Goal: Task Accomplishment & Management: Use online tool/utility

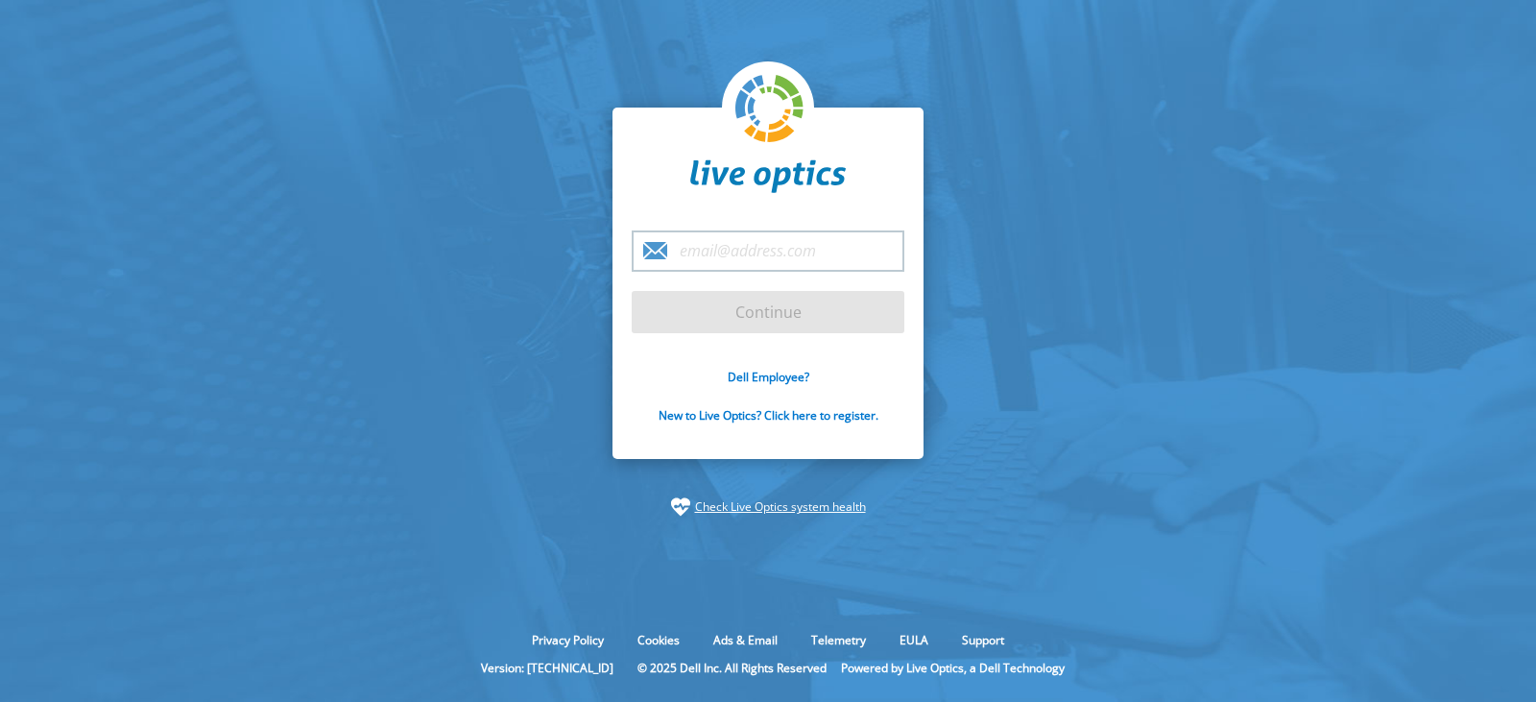
drag, startPoint x: 0, startPoint y: 0, endPoint x: 778, endPoint y: 239, distance: 814.3
click at [778, 239] on input "email" at bounding box center [768, 250] width 273 height 41
type input "[EMAIL_ADDRESS][DOMAIN_NAME]"
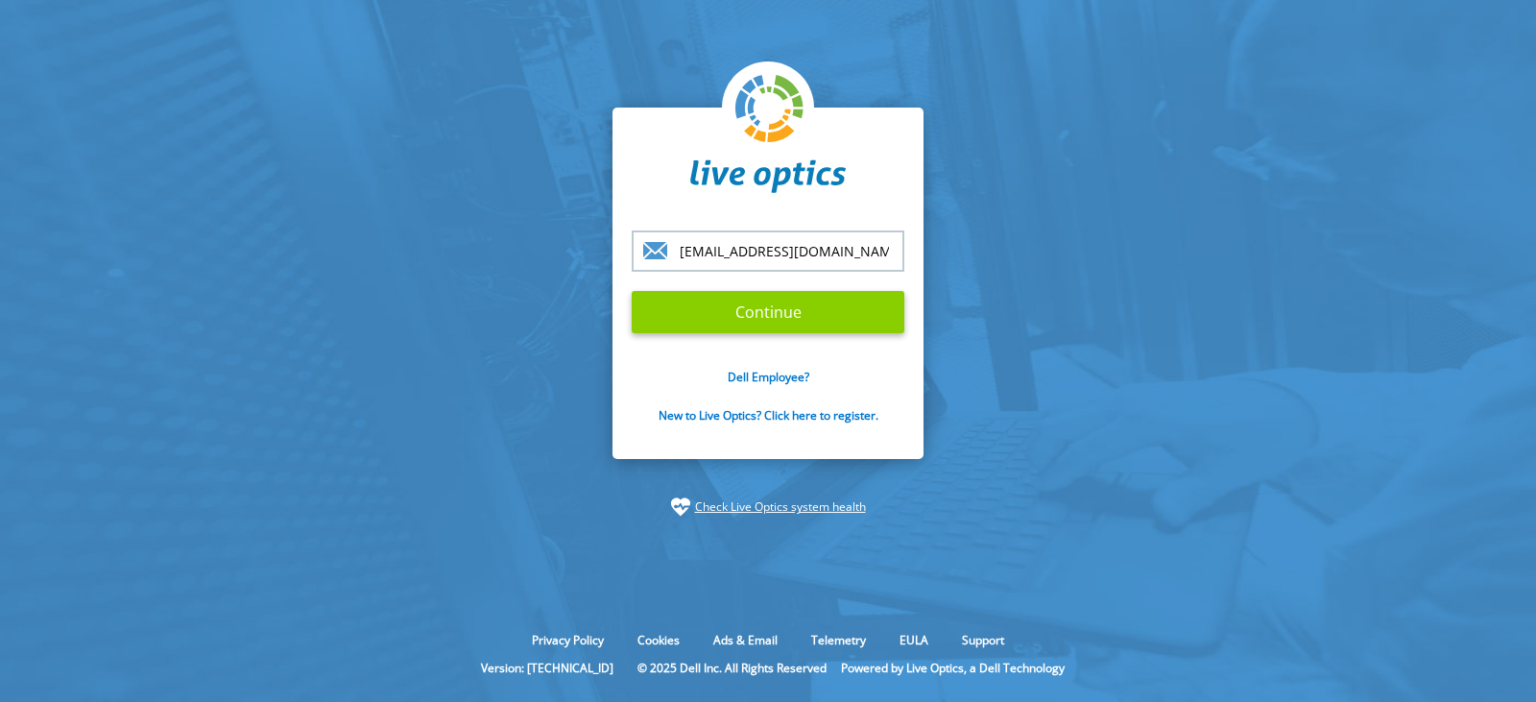
click at [762, 317] on input "Continue" at bounding box center [768, 312] width 273 height 42
click at [781, 313] on input "Continue" at bounding box center [768, 312] width 273 height 42
click at [782, 313] on input "Continue" at bounding box center [768, 312] width 273 height 42
click at [782, 311] on input "Continue" at bounding box center [768, 312] width 273 height 42
click at [782, 310] on input "Continue" at bounding box center [768, 312] width 273 height 42
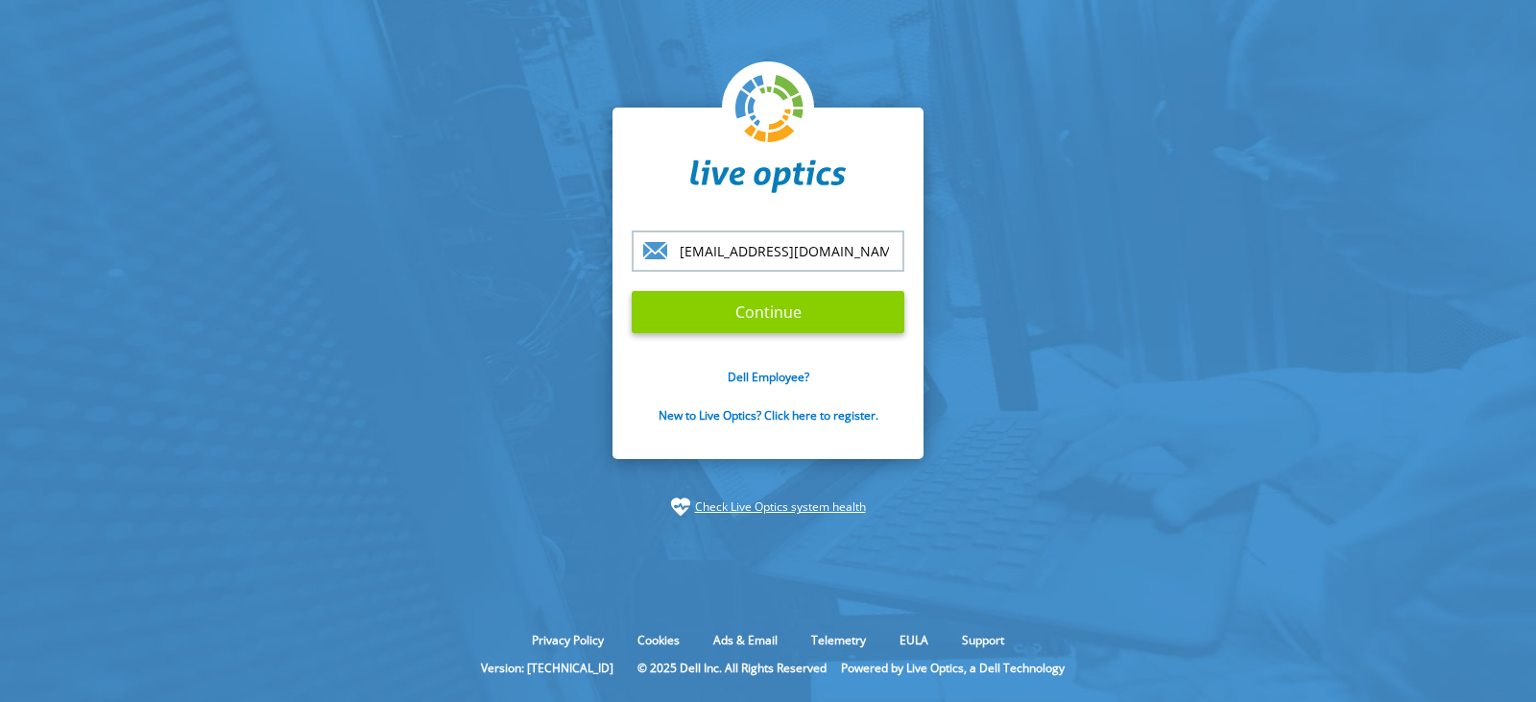
click at [783, 306] on input "Continue" at bounding box center [768, 312] width 273 height 42
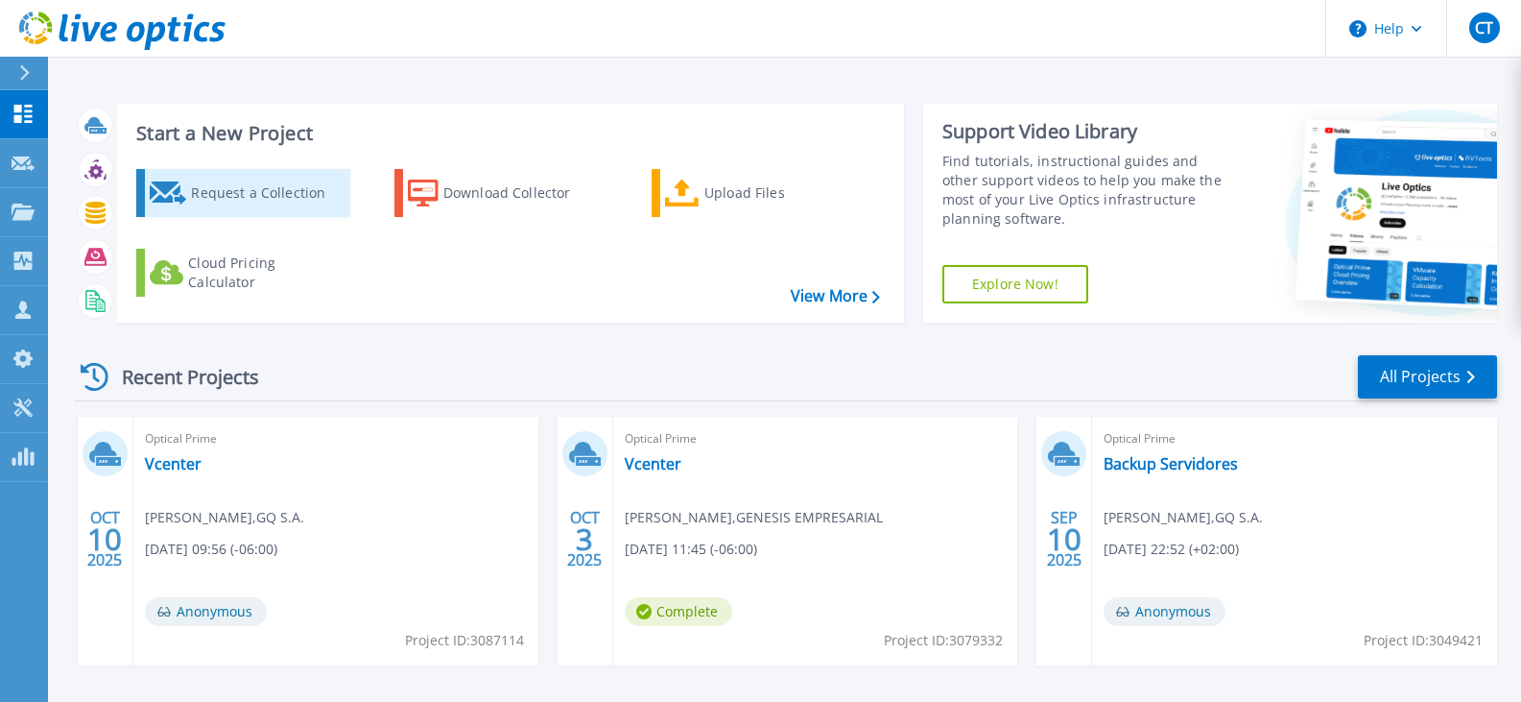
click at [256, 202] on div "Request a Collection" at bounding box center [268, 193] width 154 height 38
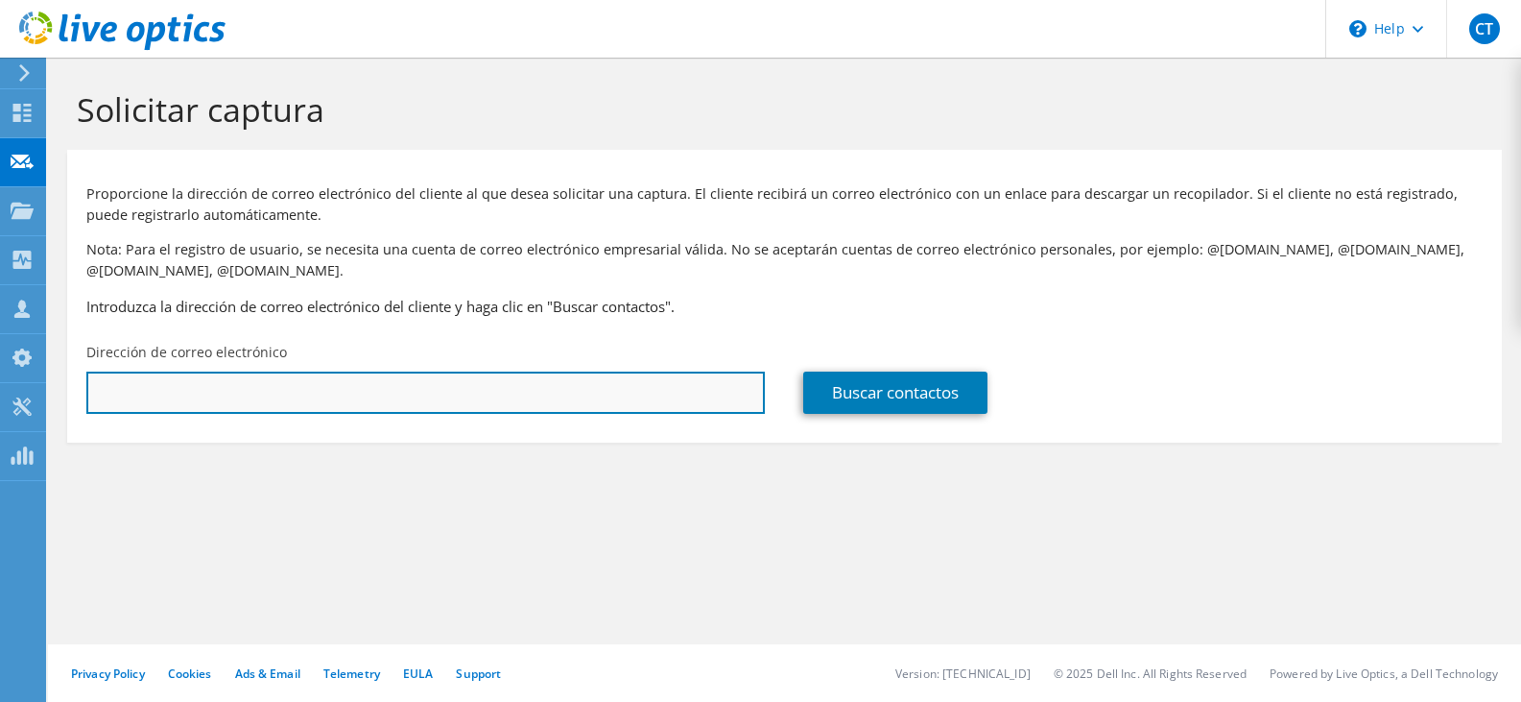
click at [188, 396] on input "text" at bounding box center [425, 392] width 679 height 42
paste input "lfaquino@gyt.com.gt"
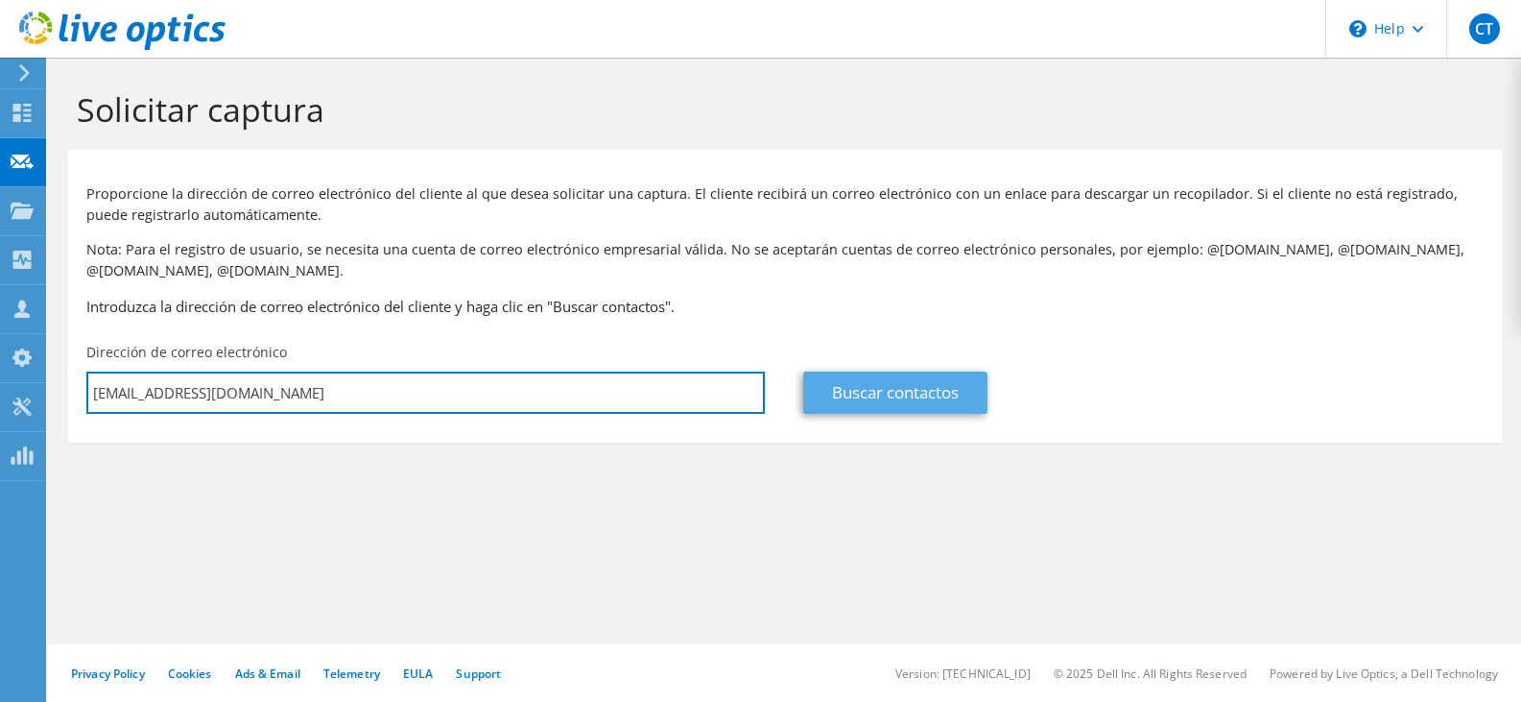
type input "lfaquino@gyt.com.gt"
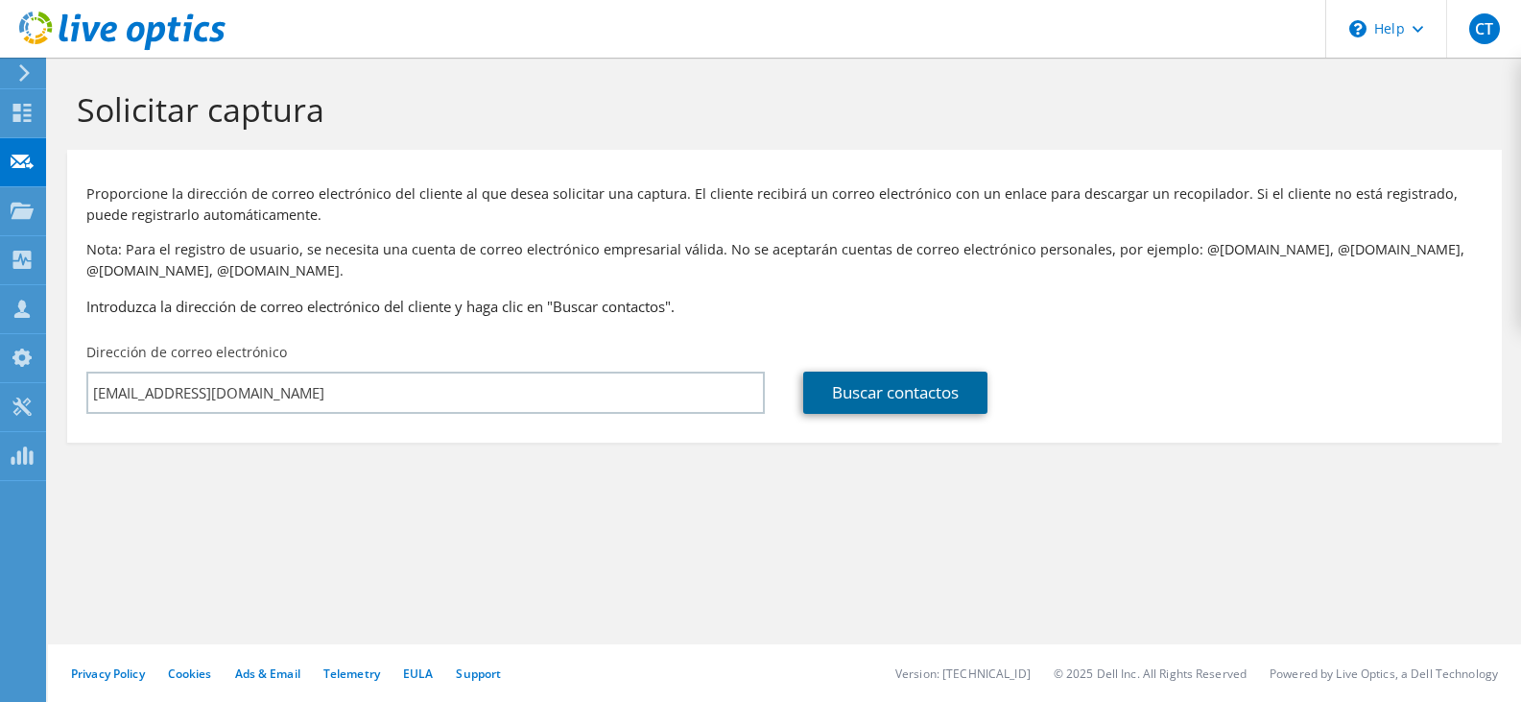
click at [878, 402] on link "Buscar contactos" at bounding box center [895, 392] width 184 height 42
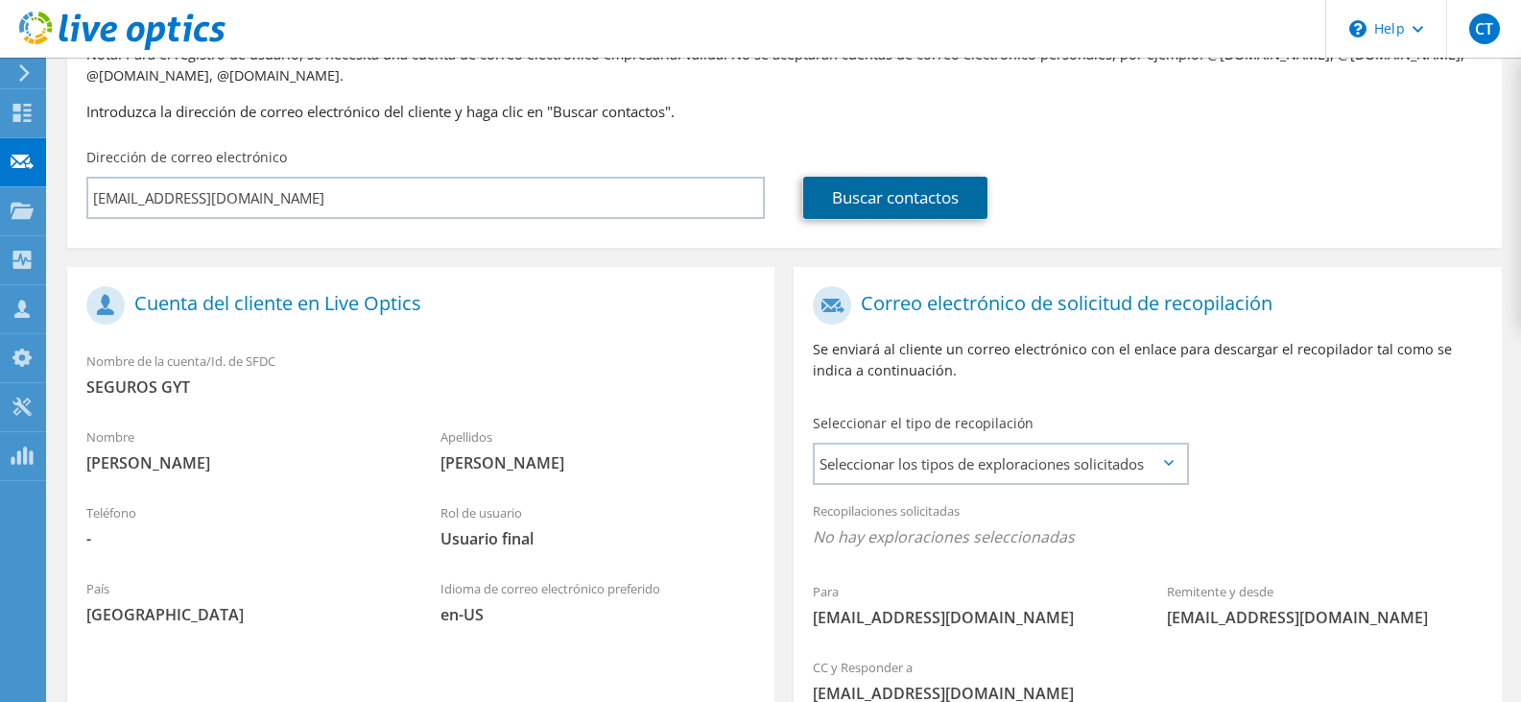
scroll to position [384, 0]
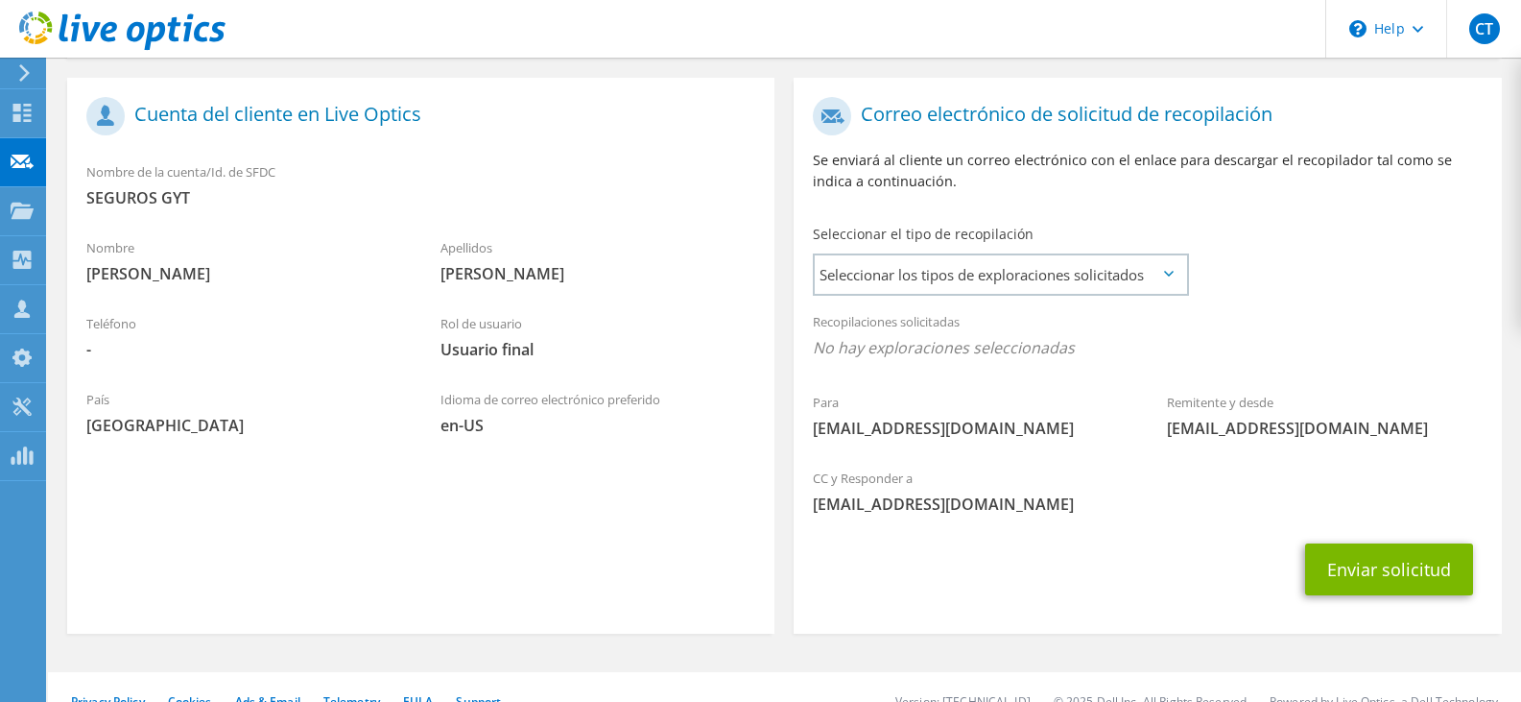
click at [1166, 276] on icon at bounding box center [1169, 274] width 10 height 6
click at [1164, 277] on span "Seleccionar los tipos de exploraciones solicitados" at bounding box center [1000, 274] width 370 height 38
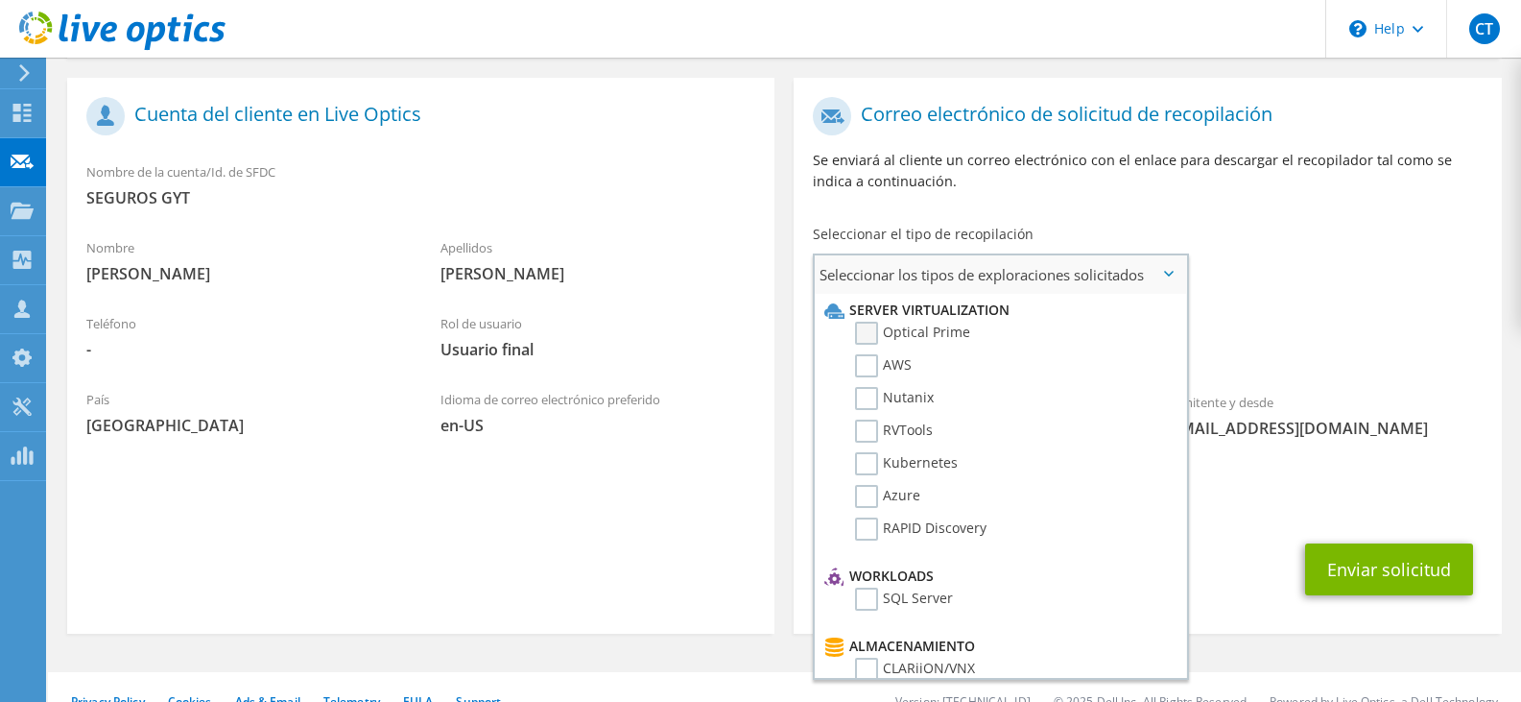
click at [882, 330] on label "Optical Prime" at bounding box center [912, 333] width 115 height 23
click at [0, 0] on input "Optical Prime" at bounding box center [0, 0] width 0 height 0
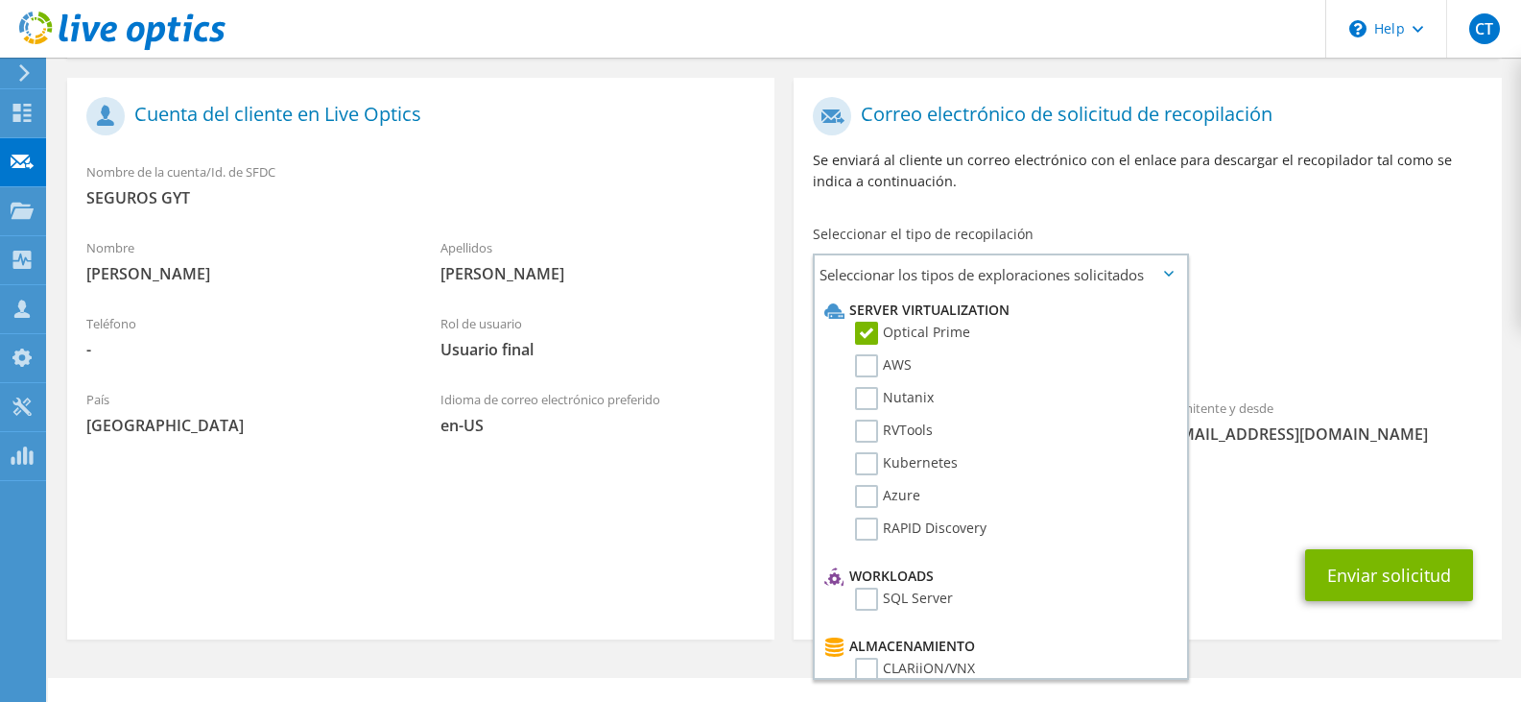
click at [1217, 494] on div "CC y Responder a ctejeda@quattro.com.gt" at bounding box center [1147, 497] width 707 height 66
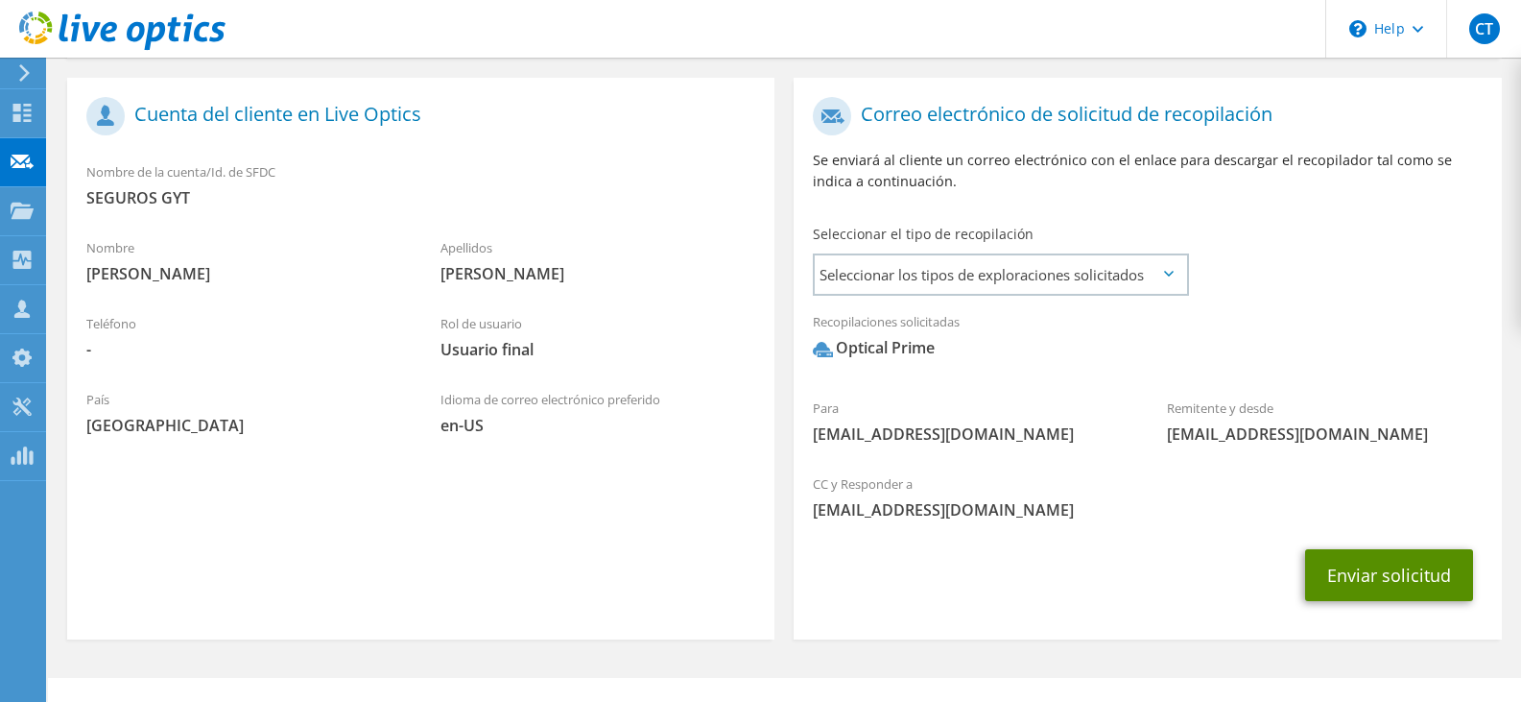
click at [1354, 573] on button "Enviar solicitud" at bounding box center [1389, 575] width 168 height 52
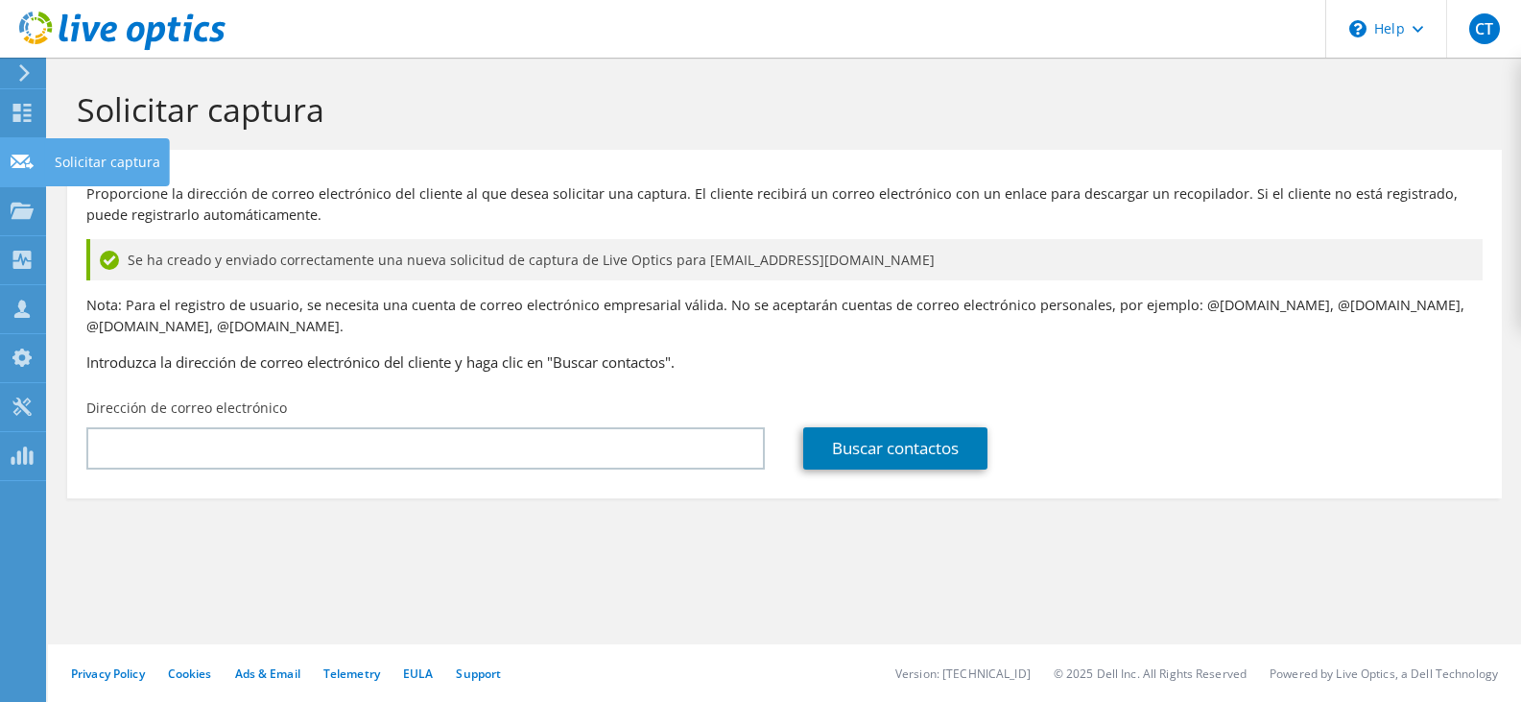
click at [26, 167] on icon at bounding box center [22, 162] width 23 height 18
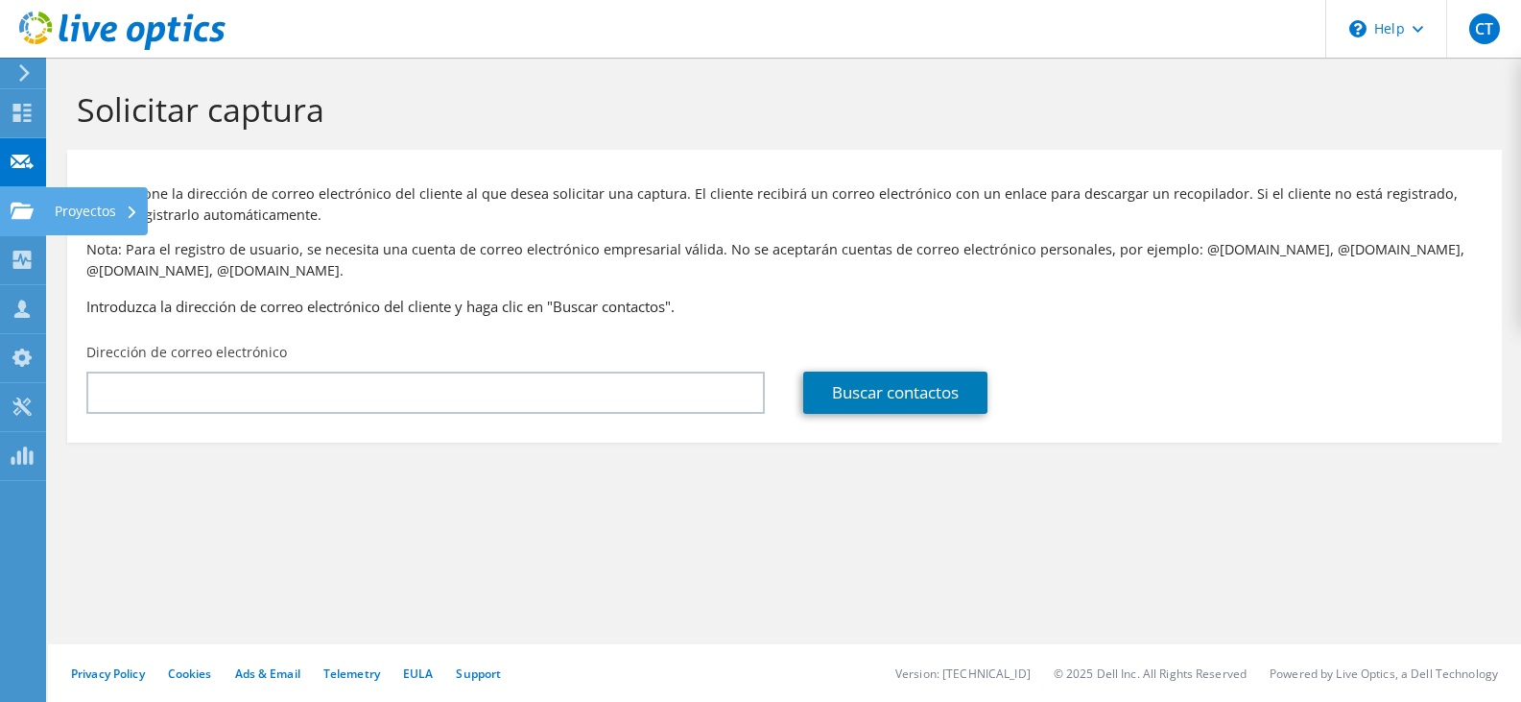
click at [83, 214] on div "Proyectos" at bounding box center [96, 211] width 103 height 48
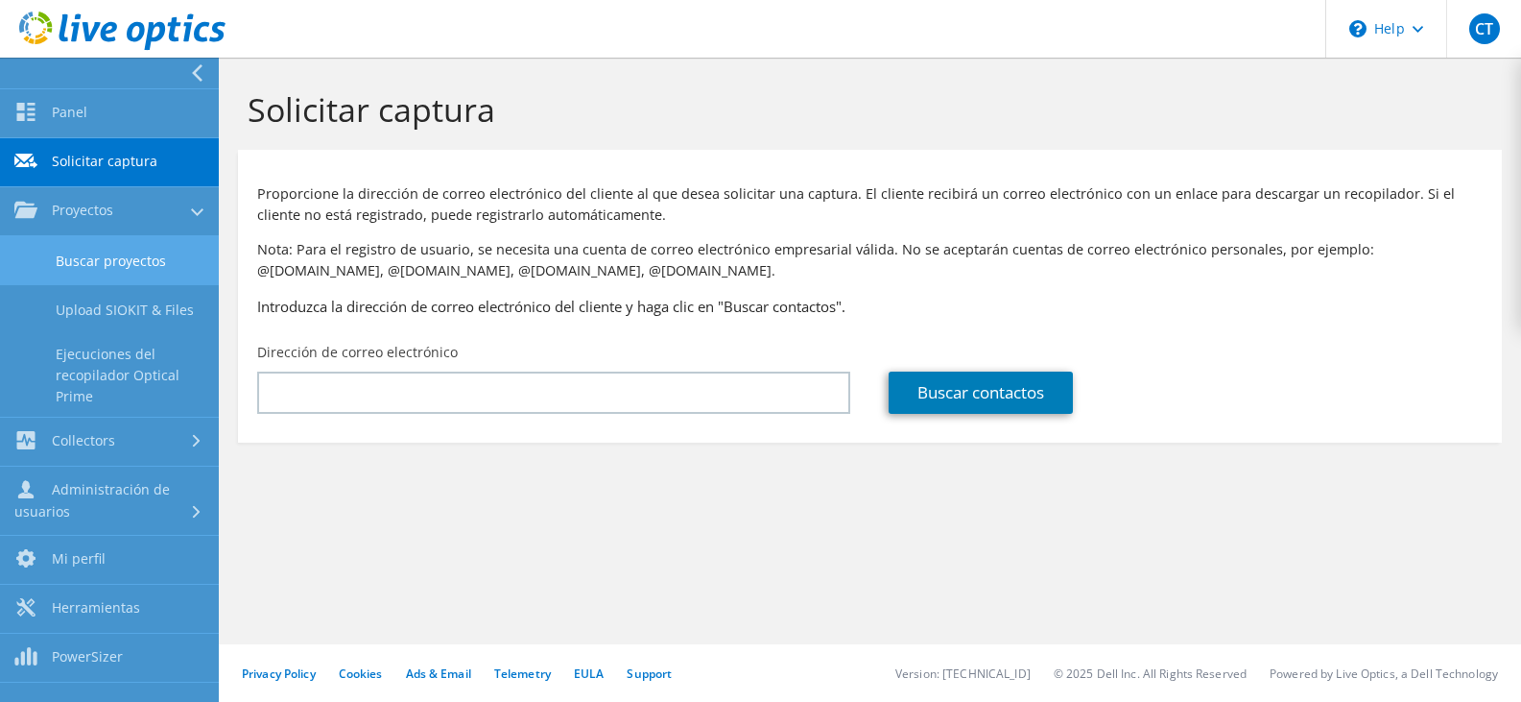
click at [147, 264] on link "Buscar proyectos" at bounding box center [109, 260] width 219 height 49
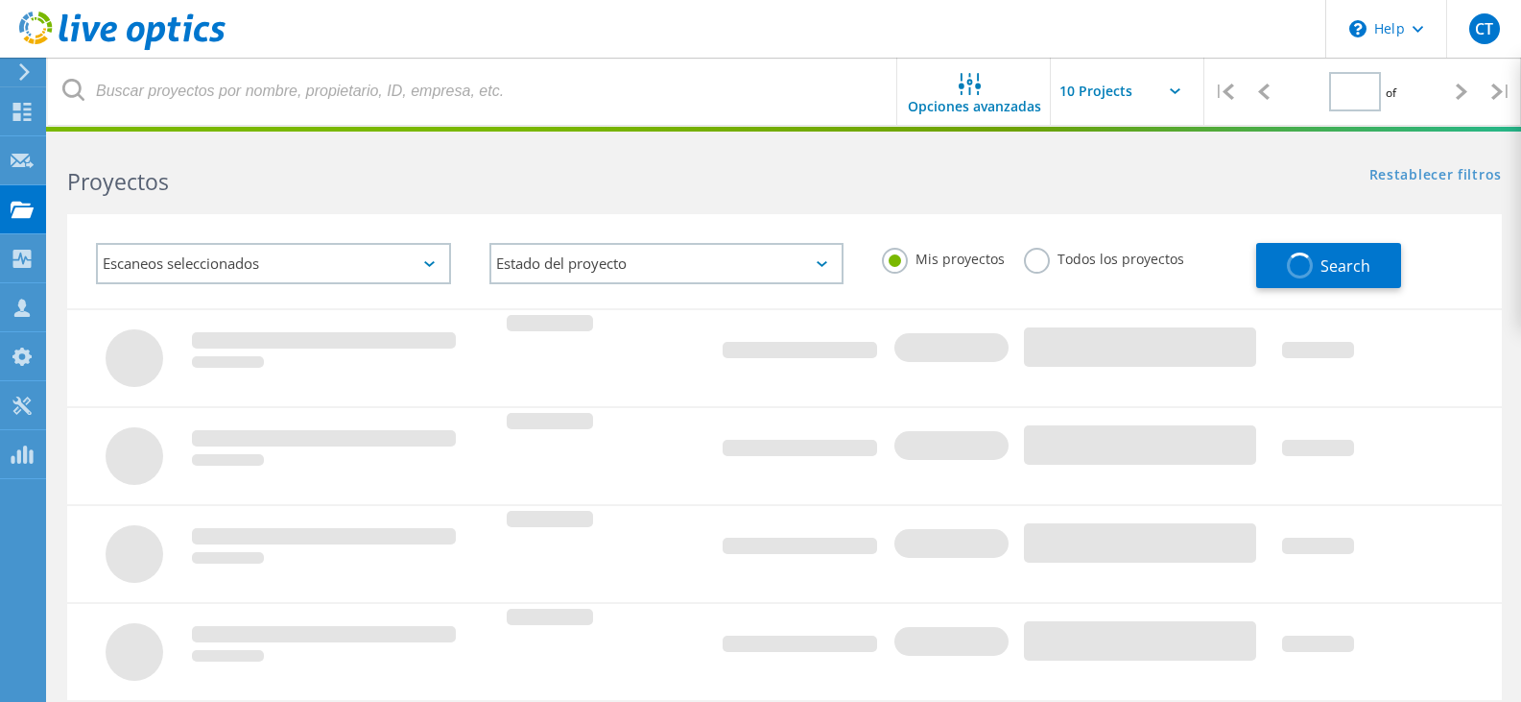
type input "1"
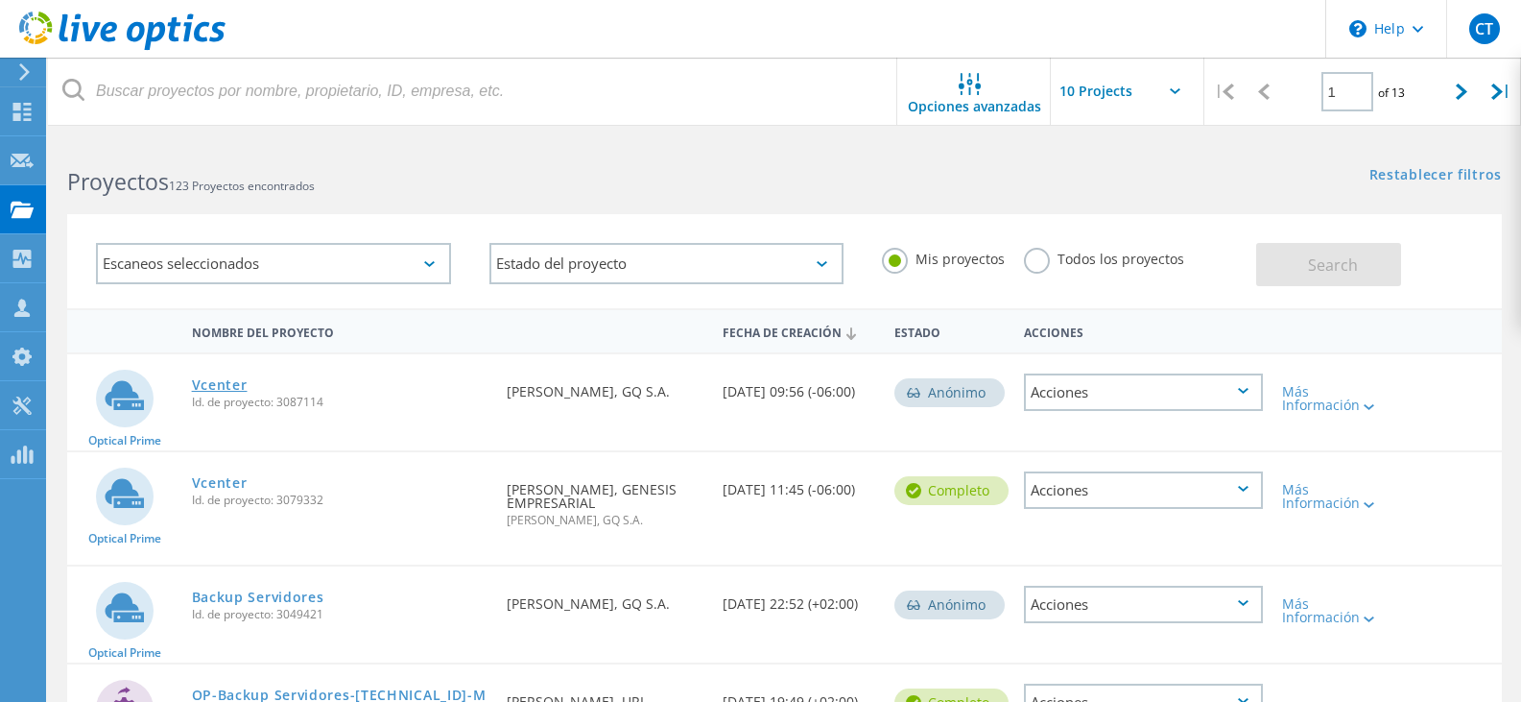
click at [229, 388] on link "Vcenter" at bounding box center [220, 384] width 56 height 13
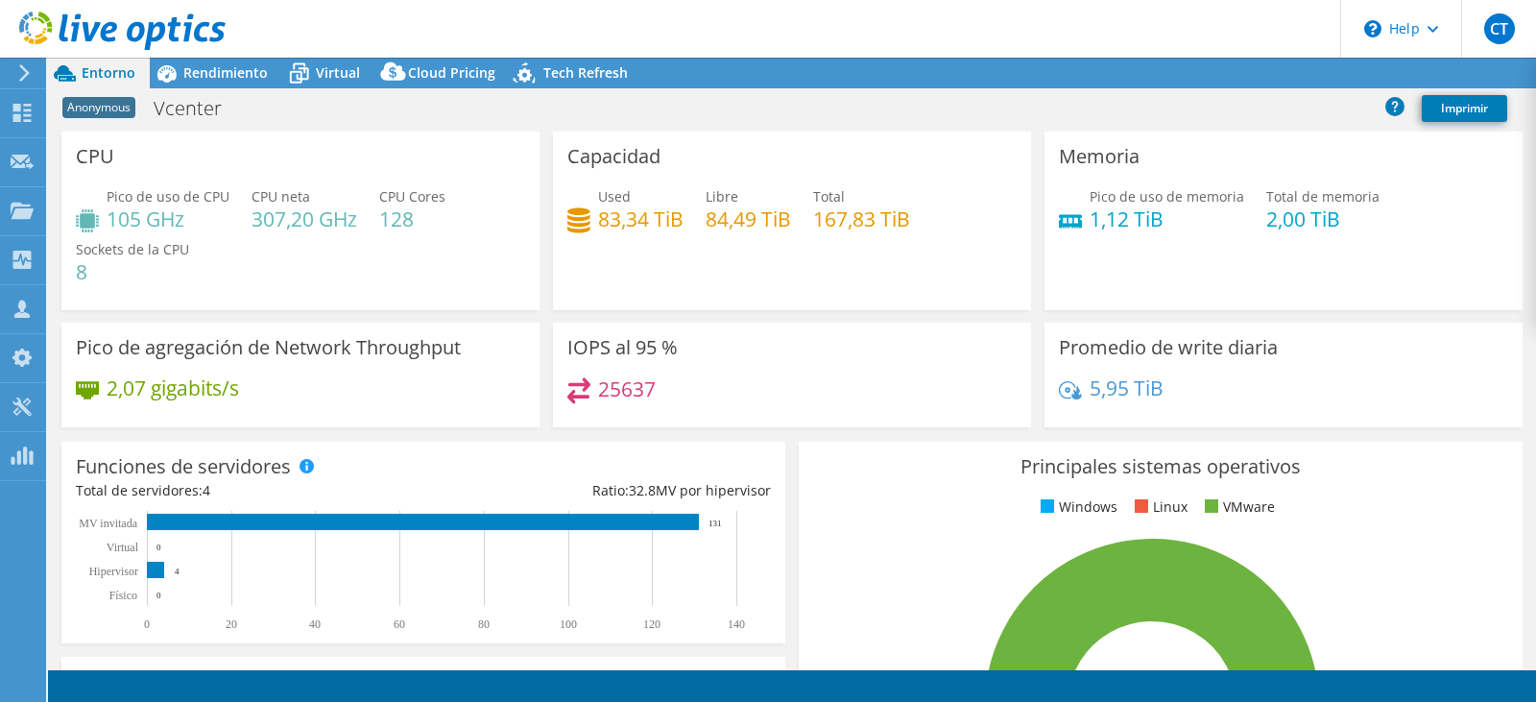
select select "USD"
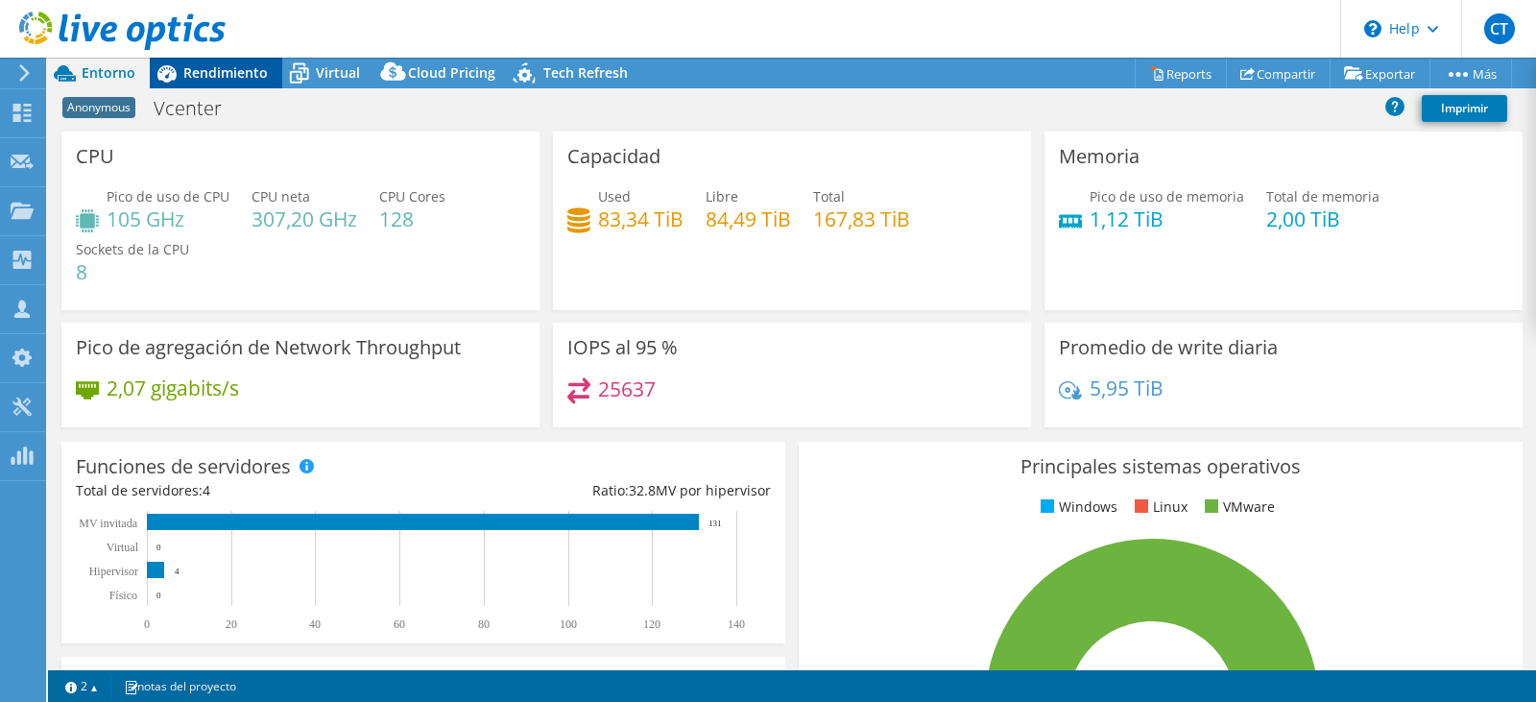
click at [244, 78] on span "Rendimiento" at bounding box center [225, 72] width 84 height 18
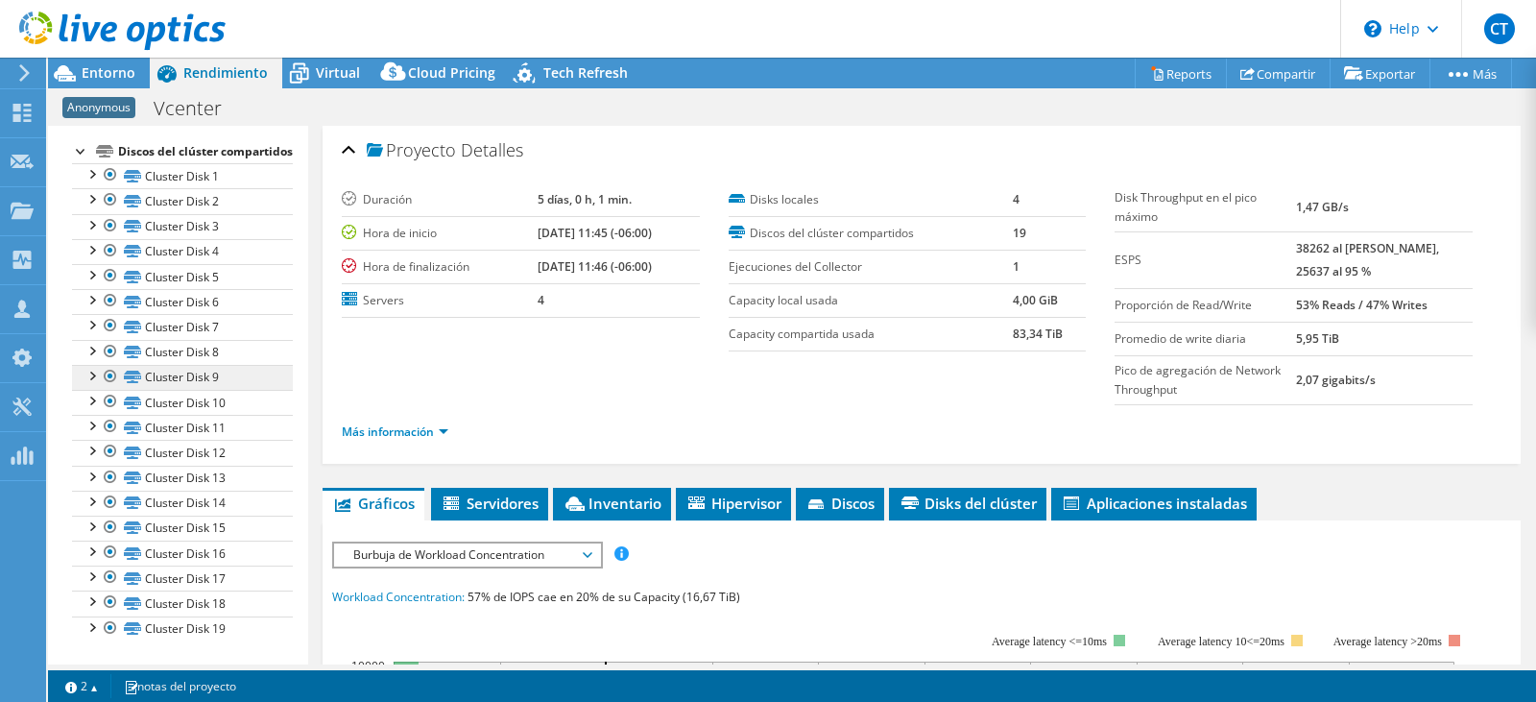
scroll to position [216, 0]
click at [95, 173] on div at bounding box center [91, 172] width 19 height 19
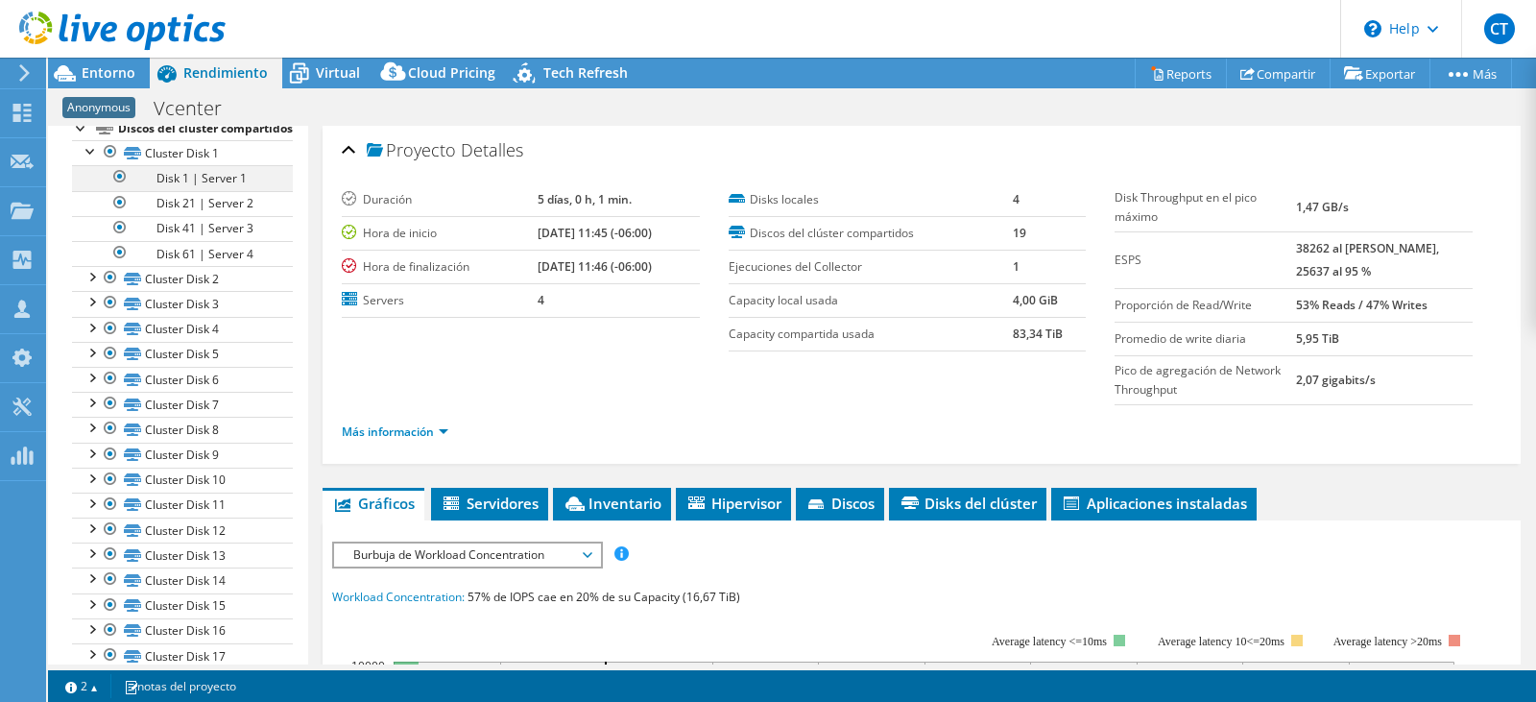
click at [117, 188] on div at bounding box center [119, 176] width 19 height 23
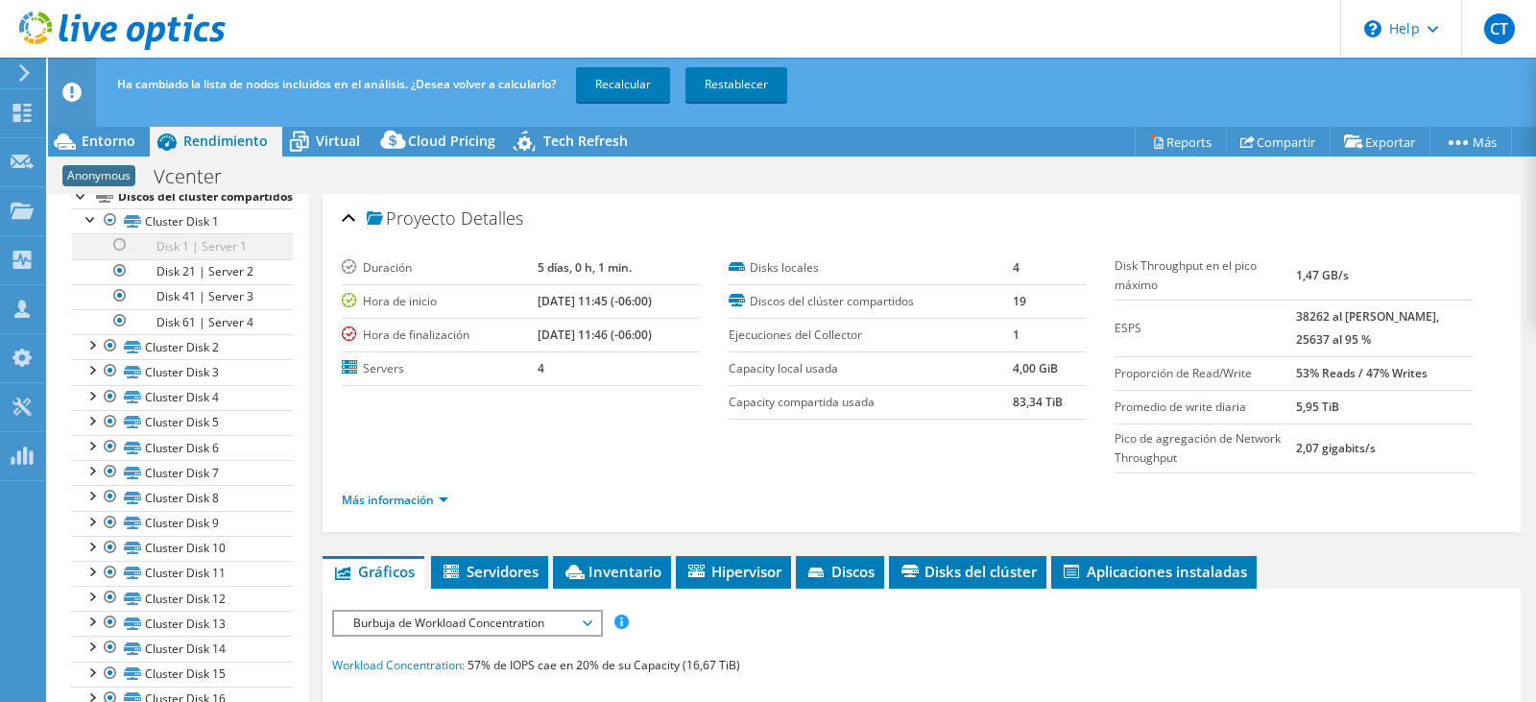
click at [118, 256] on div at bounding box center [119, 244] width 19 height 23
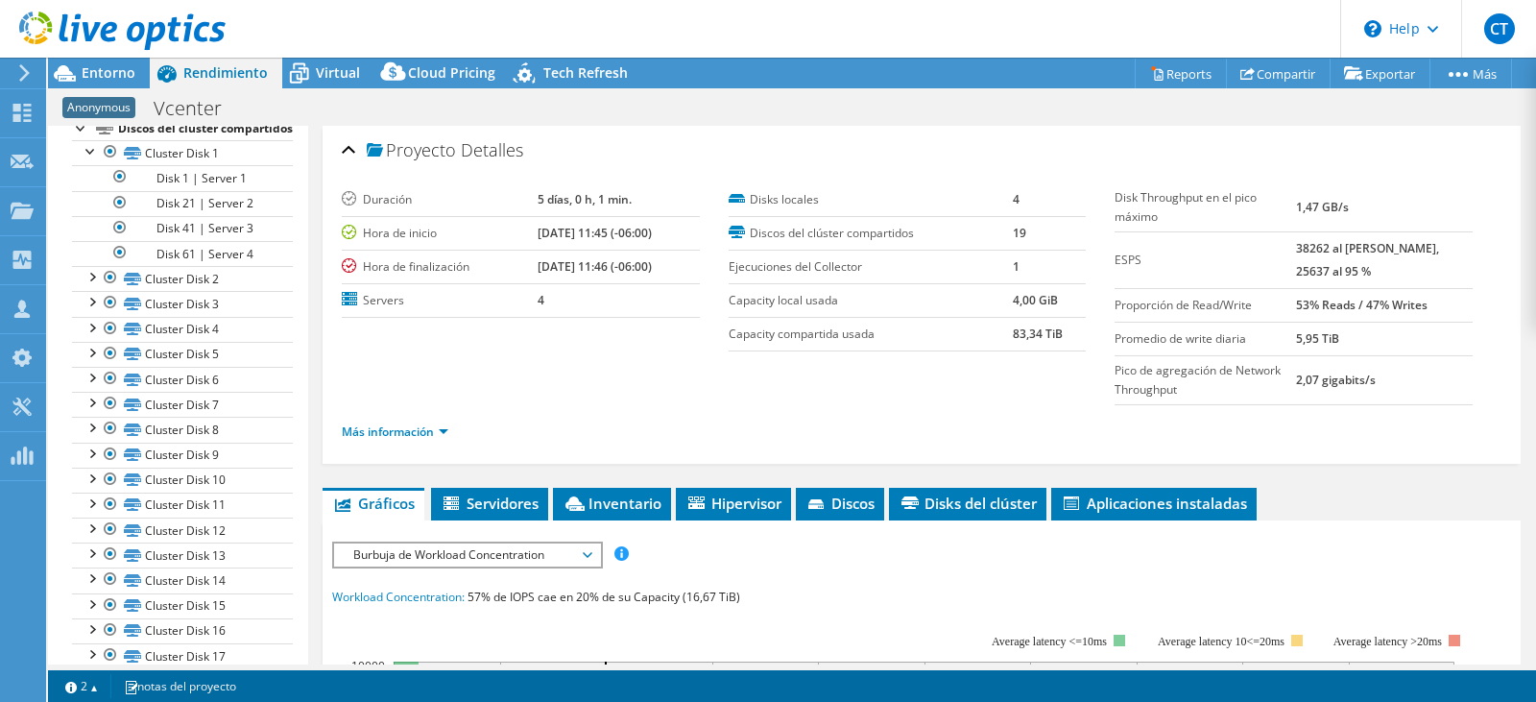
click at [108, 44] on icon at bounding box center [122, 31] width 206 height 39
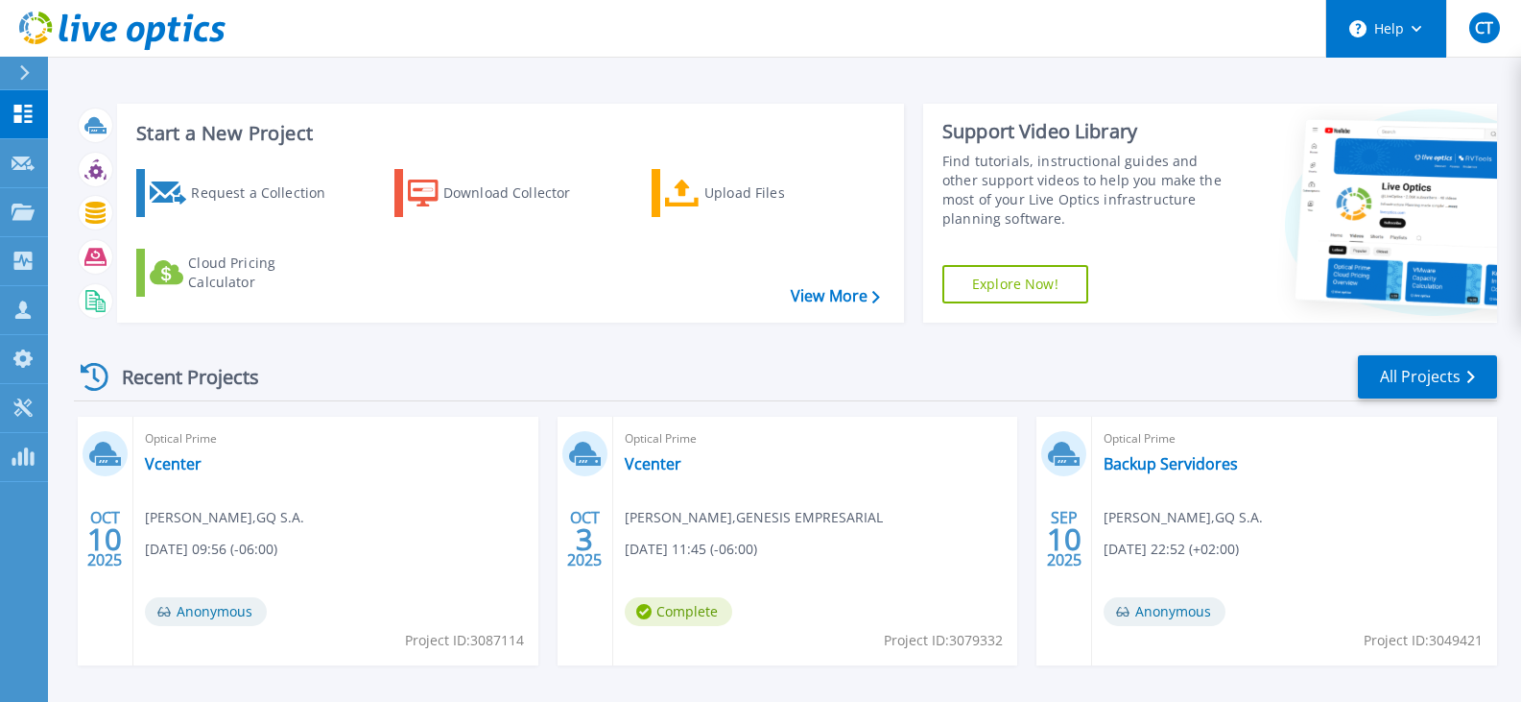
click at [1397, 44] on button "Help" at bounding box center [1386, 29] width 120 height 58
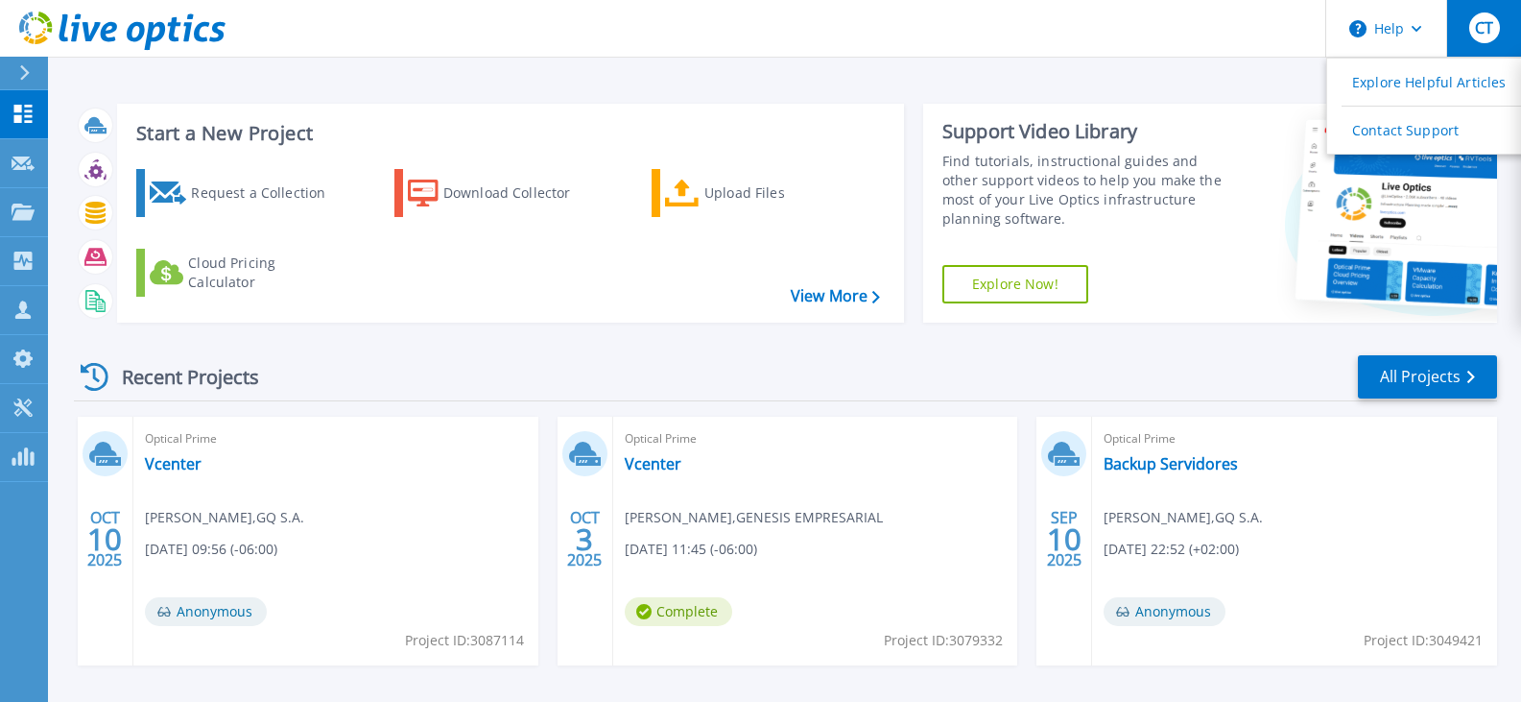
click at [1500, 7] on button "CT" at bounding box center [1483, 28] width 75 height 57
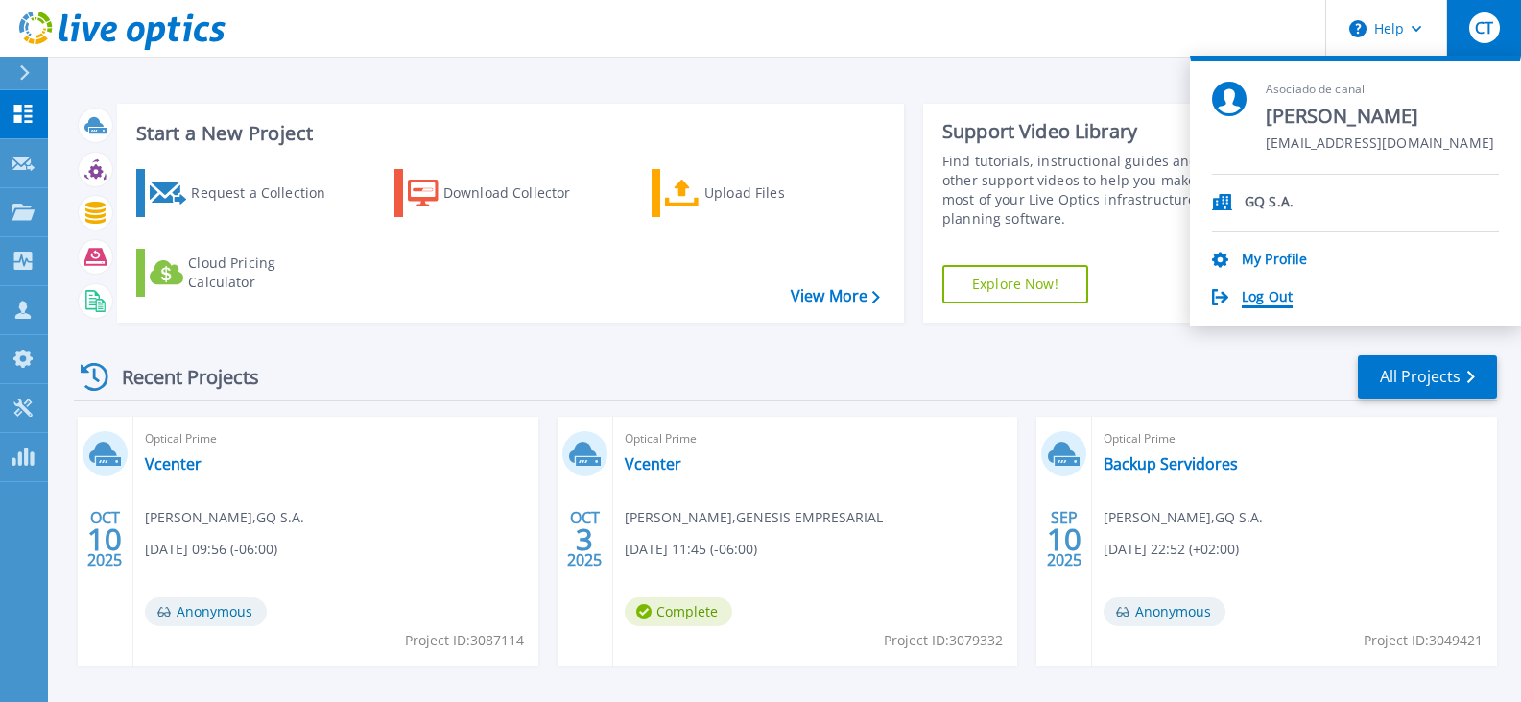
click at [1270, 296] on link "Log Out" at bounding box center [1267, 298] width 51 height 18
